Goal: Answer question/provide support: Share knowledge or assist other users

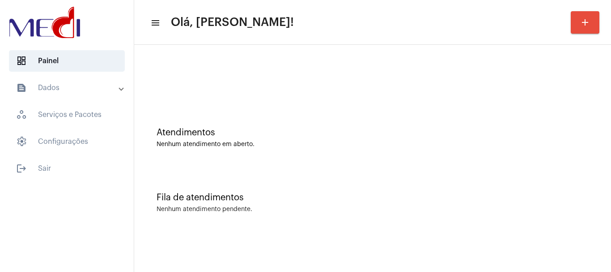
click at [219, 81] on div at bounding box center [373, 79] width 432 height 7
click at [305, 187] on div "Fila de atendimentos Nenhum atendimento pendente." at bounding box center [373, 198] width 468 height 65
click at [306, 192] on div "Fila de atendimentos Nenhum atendimento pendente." at bounding box center [373, 198] width 468 height 65
click at [257, 114] on div "Atendimentos Nenhum atendimento em aberto." at bounding box center [373, 133] width 468 height 65
click at [226, 163] on div "Atendimentos Nenhum atendimento em aberto." at bounding box center [373, 133] width 468 height 65
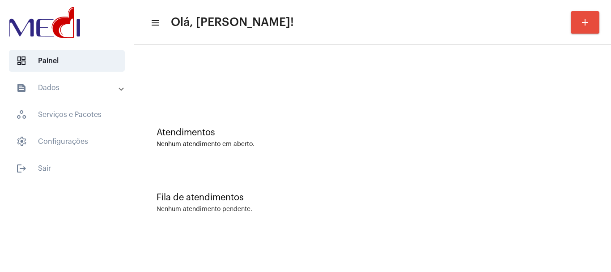
click at [330, 115] on div "Atendimentos Nenhum atendimento em aberto." at bounding box center [373, 133] width 468 height 65
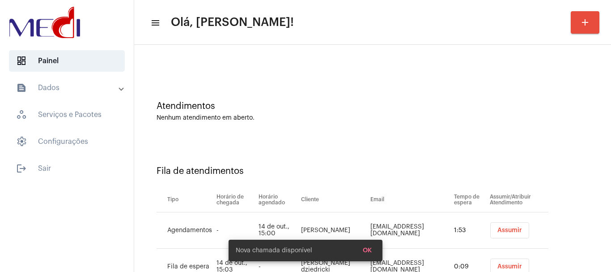
scroll to position [64, 0]
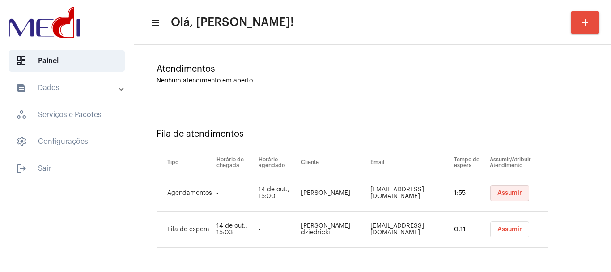
click at [501, 194] on span "Assumir" at bounding box center [509, 193] width 25 height 6
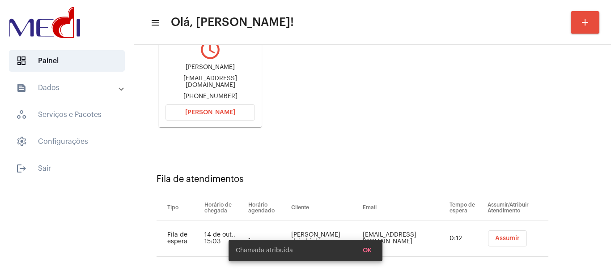
scroll to position [142, 0]
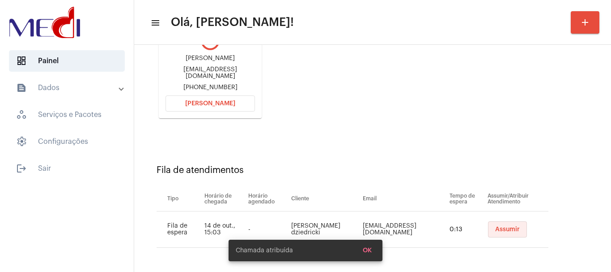
click at [495, 229] on span "Assumir" at bounding box center [507, 229] width 25 height 6
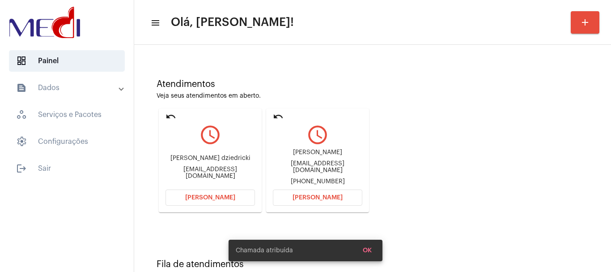
scroll to position [78, 0]
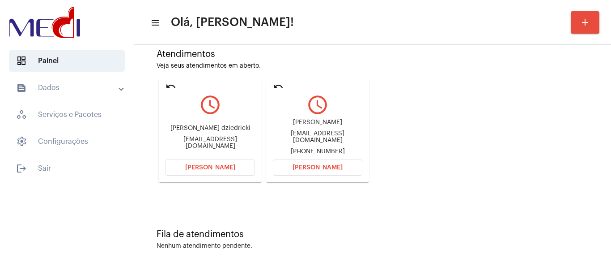
drag, startPoint x: 277, startPoint y: 120, endPoint x: 325, endPoint y: 126, distance: 48.2
click at [325, 126] on div "Sandra Patricia Saravia sandrisaravia@yahoo.com.br +5548991136226" at bounding box center [317, 137] width 89 height 40
copy div "Sandra Patrici"
click at [312, 164] on button "Abrir Chamada" at bounding box center [317, 167] width 89 height 16
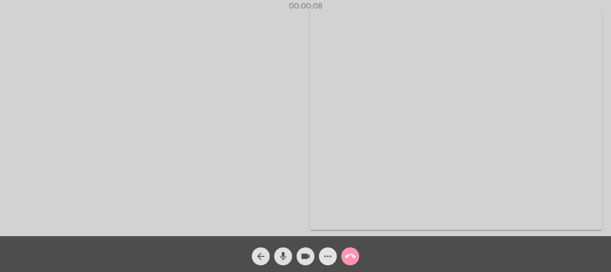
click at [323, 252] on mat-icon "more_horiz" at bounding box center [328, 255] width 11 height 11
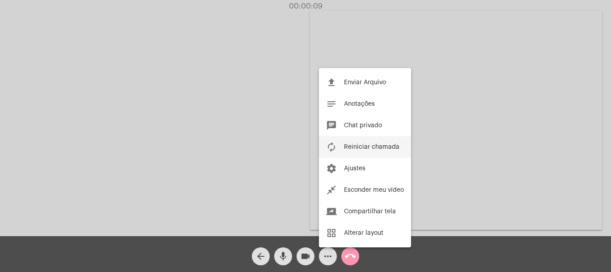
click at [364, 142] on button "autorenew Reiniciar chamada" at bounding box center [365, 146] width 92 height 21
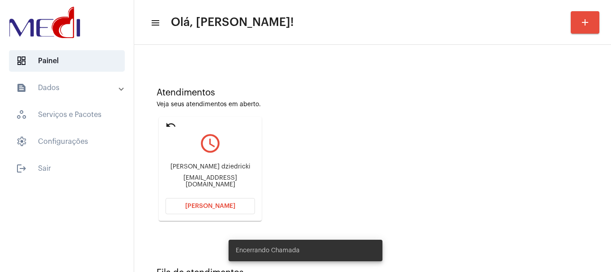
scroll to position [78, 0]
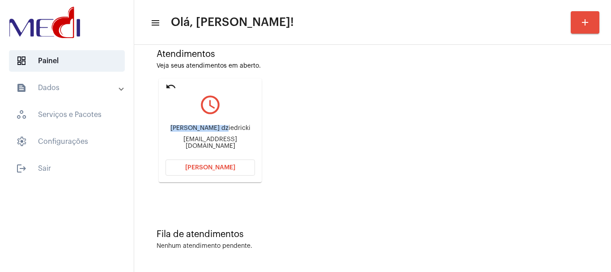
drag, startPoint x: 176, startPoint y: 124, endPoint x: 225, endPoint y: 130, distance: 49.5
click at [225, 130] on div "Fernanda tausendfreund dziedricki" at bounding box center [210, 128] width 89 height 7
copy div "Fernanda tausend"
click at [231, 164] on span "Abrir Chamada" at bounding box center [210, 167] width 50 height 6
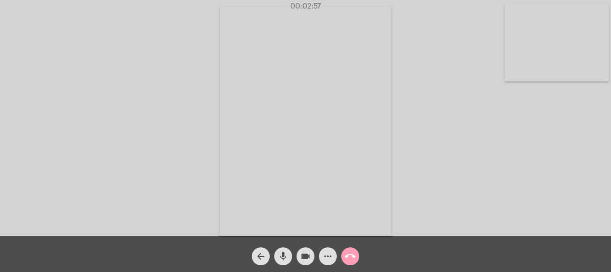
click at [350, 254] on mat-icon "call_end" at bounding box center [350, 255] width 11 height 11
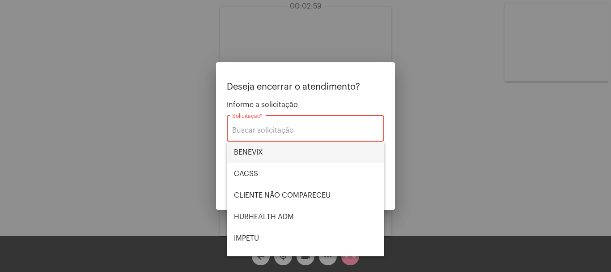
click at [275, 151] on span "BENEVIX" at bounding box center [305, 151] width 143 height 21
type input "BENEVIX"
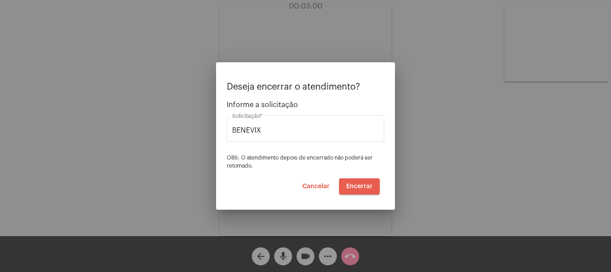
click at [366, 185] on span "Encerrar" at bounding box center [359, 186] width 26 height 6
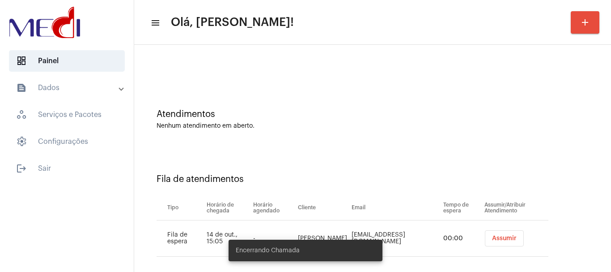
scroll to position [27, 0]
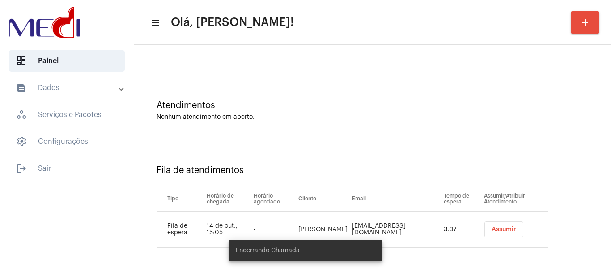
click at [510, 224] on button "Assumir" at bounding box center [503, 229] width 39 height 16
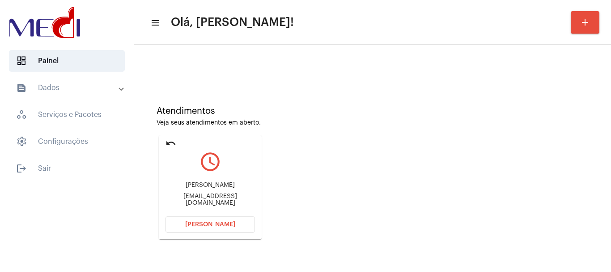
scroll to position [78, 0]
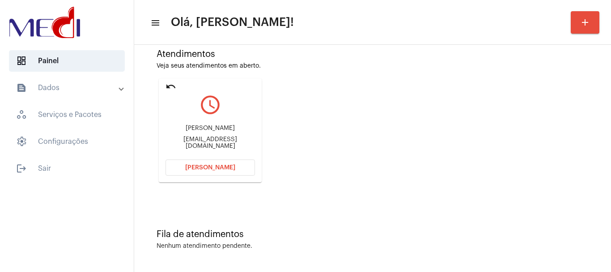
drag, startPoint x: 174, startPoint y: 129, endPoint x: 237, endPoint y: 128, distance: 62.6
click at [237, 128] on div "Sandra Patricia Saravia" at bounding box center [210, 128] width 89 height 7
copy div "Sandra Patricia Sarav"
click at [221, 167] on span "Abrir Chamada" at bounding box center [210, 167] width 50 height 6
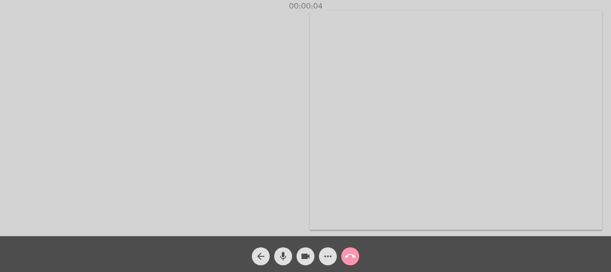
click at [284, 258] on mat-icon "mic" at bounding box center [283, 255] width 11 height 11
click at [284, 257] on mat-icon "mic_off" at bounding box center [283, 255] width 11 height 11
click at [350, 259] on mat-icon "call_end" at bounding box center [350, 255] width 11 height 11
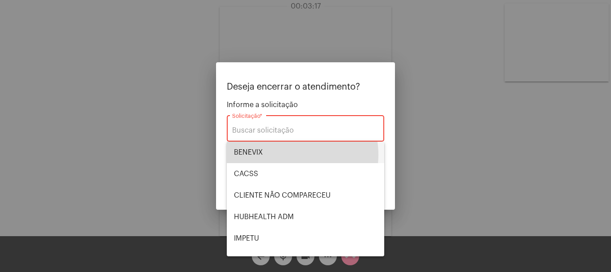
click at [289, 154] on span "BENEVIX" at bounding box center [305, 151] width 143 height 21
type input "BENEVIX"
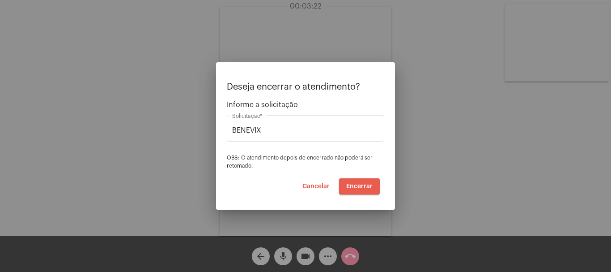
click at [364, 183] on span "Encerrar" at bounding box center [359, 186] width 26 height 6
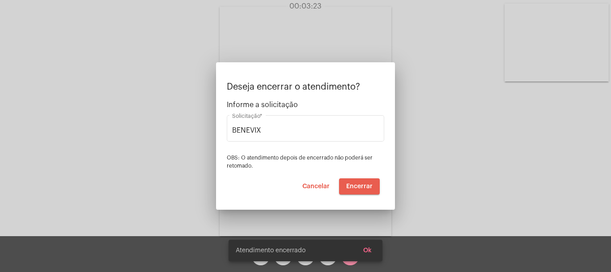
click at [364, 183] on video at bounding box center [306, 121] width 172 height 229
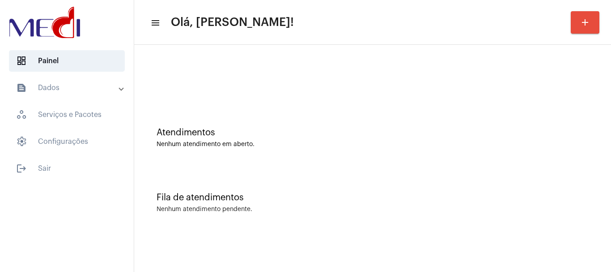
click at [279, 111] on div "Atendimentos Nenhum atendimento em aberto." at bounding box center [373, 133] width 468 height 65
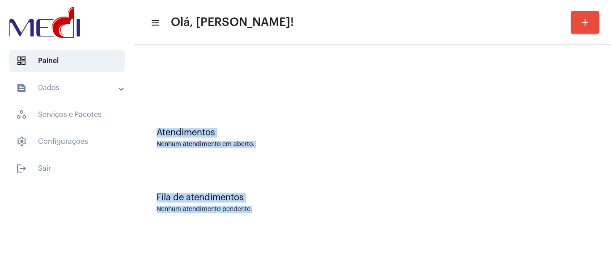
click at [321, 235] on mat-sidenav-content "menu Olá, Leandra! add Atendimentos Nenhum atendimento em aberto. Fila de atend…" at bounding box center [372, 136] width 477 height 272
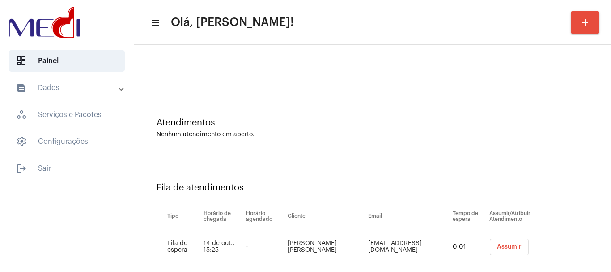
scroll to position [27, 0]
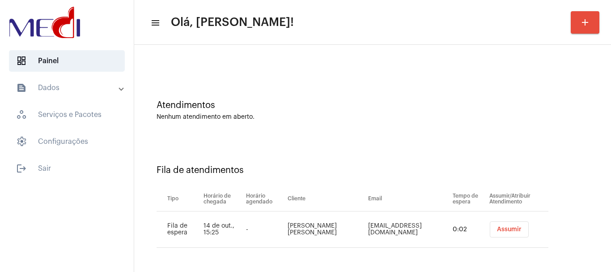
click at [507, 230] on span "Assumir" at bounding box center [509, 229] width 25 height 6
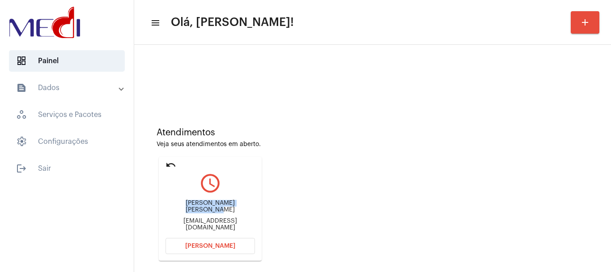
drag, startPoint x: 177, startPoint y: 206, endPoint x: 244, endPoint y: 204, distance: 67.6
click at [244, 204] on div "camila da silva silveira dracamilasilveira011@hotmail.com" at bounding box center [210, 215] width 89 height 40
copy div "camila da silva silveira"
click at [191, 240] on button "Abrir Chamada" at bounding box center [210, 246] width 89 height 16
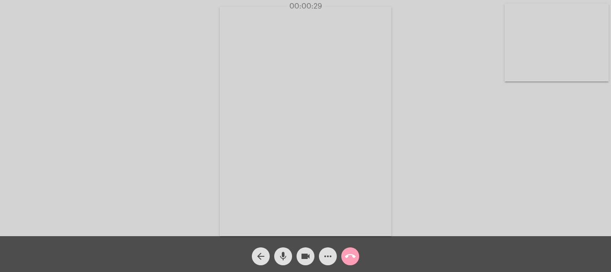
click at [347, 259] on mat-icon "call_end" at bounding box center [350, 255] width 11 height 11
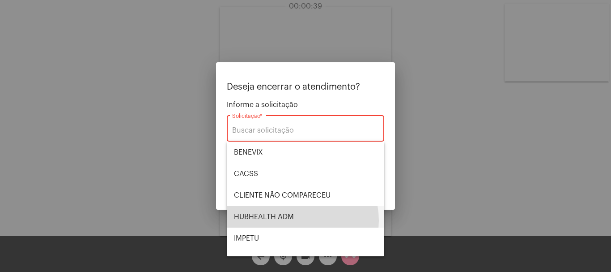
click at [296, 220] on span "HUBHEALTH ADM" at bounding box center [305, 216] width 143 height 21
type input "HUBHEALTH ADM"
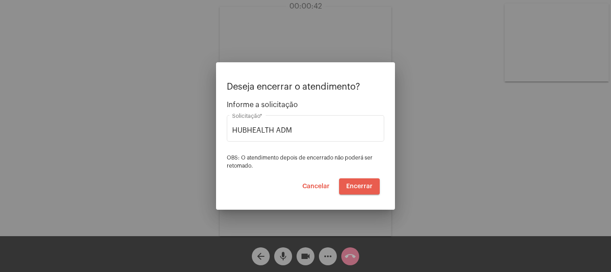
click at [357, 185] on span "Encerrar" at bounding box center [359, 186] width 26 height 6
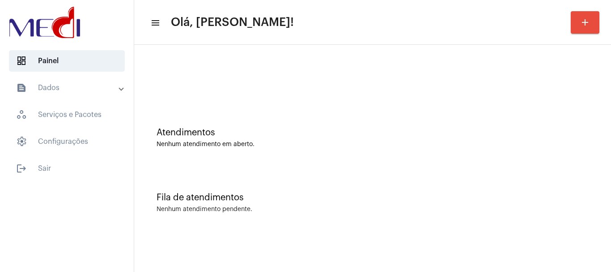
click at [331, 91] on div at bounding box center [373, 74] width 468 height 51
click at [292, 133] on div "Atendimentos" at bounding box center [373, 132] width 432 height 10
click at [294, 137] on div "Atendimentos" at bounding box center [373, 132] width 432 height 10
click at [366, 129] on div "Atendimentos" at bounding box center [373, 132] width 432 height 10
click at [318, 111] on div "Atendimentos Nenhum atendimento em aberto." at bounding box center [373, 133] width 468 height 65
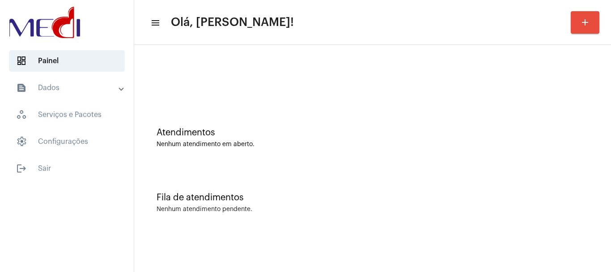
click at [393, 134] on div "Atendimentos" at bounding box center [373, 132] width 432 height 10
click at [307, 171] on div "Fila de atendimentos Nenhum atendimento pendente." at bounding box center [373, 198] width 468 height 65
click at [318, 147] on div "Nenhum atendimento em aberto." at bounding box center [373, 144] width 432 height 7
click at [416, 140] on div "Atendimentos Nenhum atendimento em aberto." at bounding box center [373, 137] width 432 height 20
click at [334, 157] on div "Atendimentos Nenhum atendimento em aberto." at bounding box center [373, 133] width 468 height 65
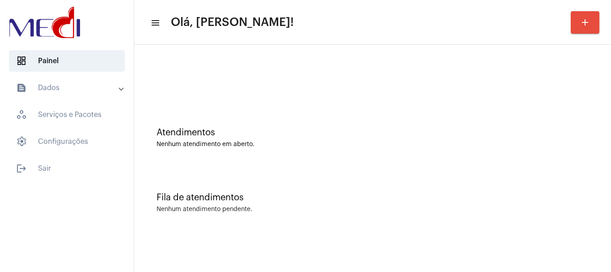
click at [253, 121] on div "Atendimentos Nenhum atendimento em aberto." at bounding box center [373, 133] width 468 height 65
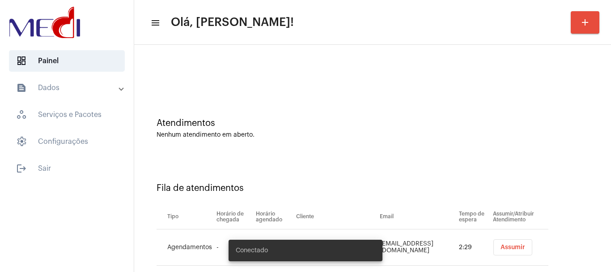
scroll to position [27, 0]
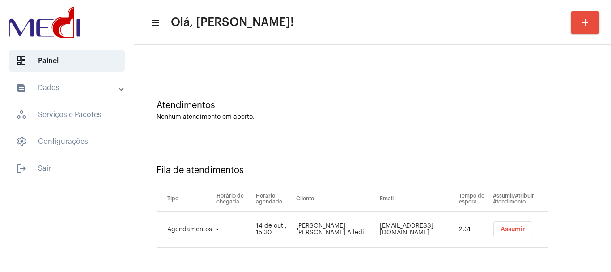
click at [501, 229] on span "Assumir" at bounding box center [513, 229] width 25 height 6
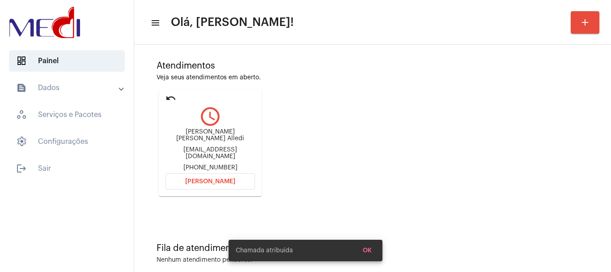
scroll to position [78, 0]
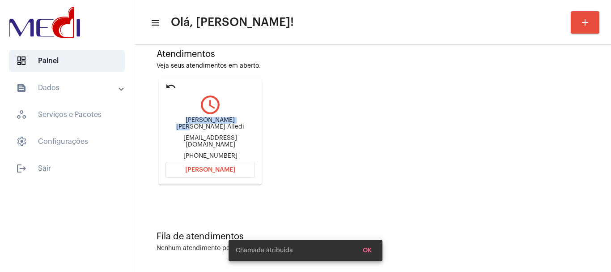
drag, startPoint x: 175, startPoint y: 123, endPoint x: 236, endPoint y: 125, distance: 61.3
click at [237, 124] on div "Maria Angela Alledi" at bounding box center [210, 123] width 89 height 13
copy div "Maria Angela Alled"
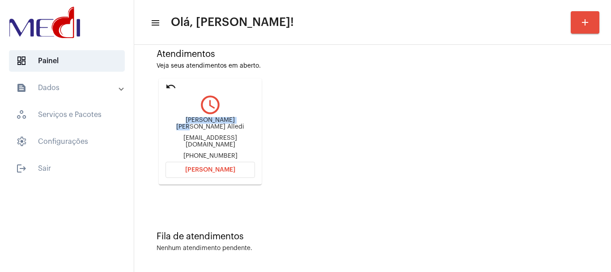
click at [223, 167] on span "Abrir Chamada" at bounding box center [210, 169] width 50 height 6
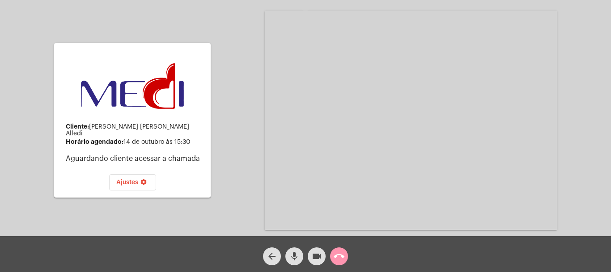
click at [339, 250] on mat-icon "call_end" at bounding box center [339, 255] width 11 height 11
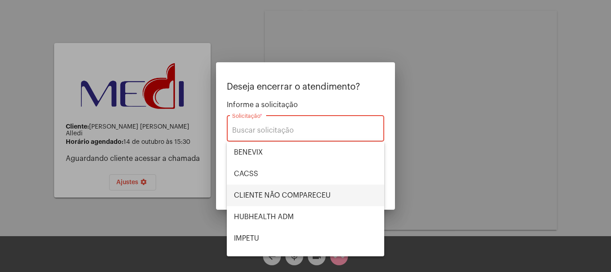
click at [319, 187] on span "CLIENTE NÃO COMPARECEU" at bounding box center [305, 194] width 143 height 21
type input "CLIENTE NÃO COMPARECEU"
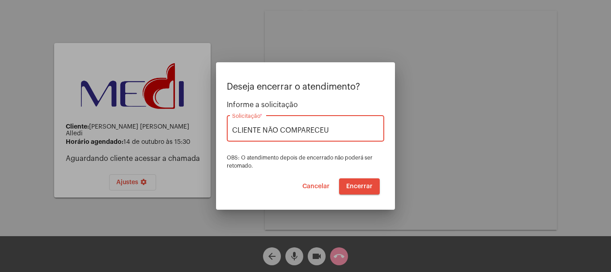
click at [349, 182] on button "Encerrar" at bounding box center [359, 186] width 41 height 16
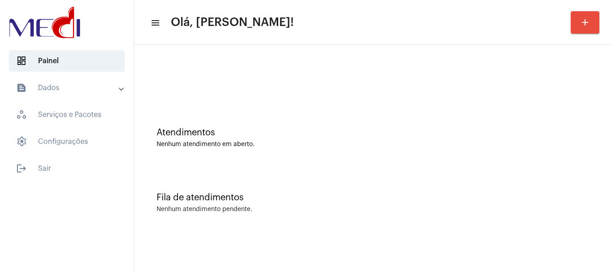
click at [259, 75] on div at bounding box center [373, 74] width 468 height 51
click at [307, 124] on div "Atendimentos Nenhum atendimento em aberto." at bounding box center [373, 133] width 468 height 65
click at [262, 79] on div at bounding box center [373, 79] width 432 height 7
click at [334, 128] on div "Atendimentos" at bounding box center [373, 132] width 432 height 10
click at [240, 90] on div at bounding box center [373, 74] width 468 height 51
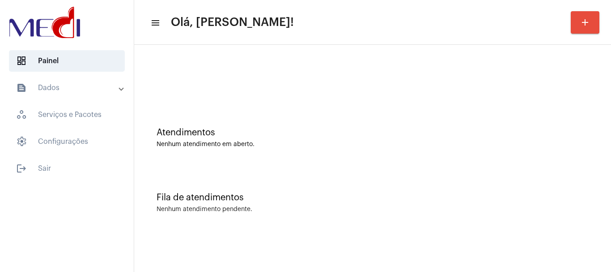
click at [246, 118] on div "Atendimentos Nenhum atendimento em aberto." at bounding box center [373, 133] width 468 height 65
click at [300, 161] on div "Atendimentos Nenhum atendimento em aberto." at bounding box center [373, 133] width 468 height 65
click at [283, 138] on div "Atendimentos Nenhum atendimento em aberto." at bounding box center [373, 137] width 432 height 20
click at [221, 156] on div "Atendimentos Nenhum atendimento em aberto." at bounding box center [373, 133] width 468 height 65
click at [294, 72] on div at bounding box center [373, 74] width 468 height 51
